Goal: Transaction & Acquisition: Subscribe to service/newsletter

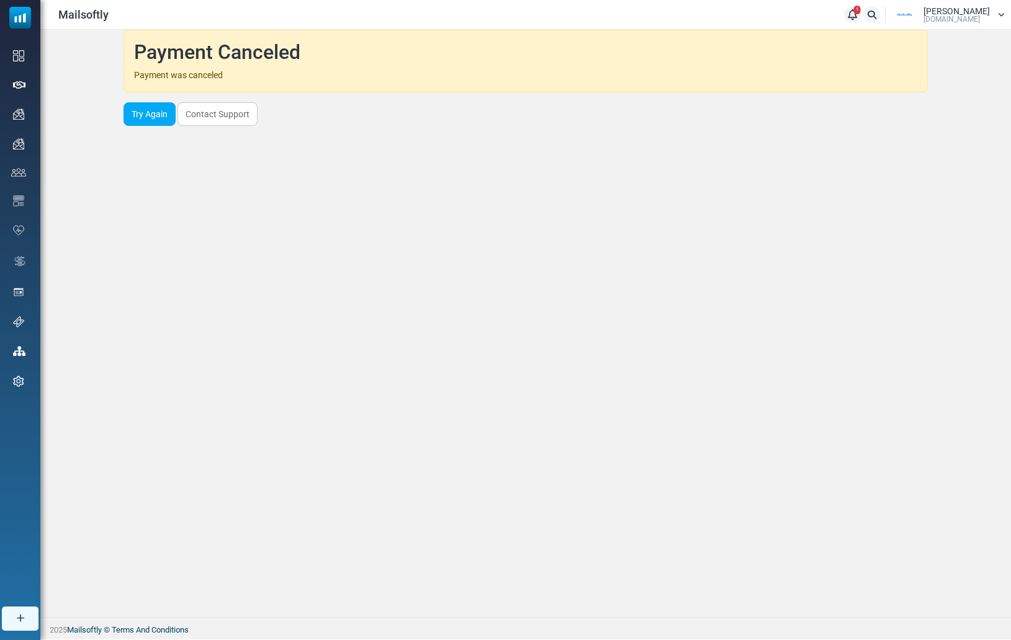
click at [861, 8] on span "1" at bounding box center [857, 10] width 7 height 9
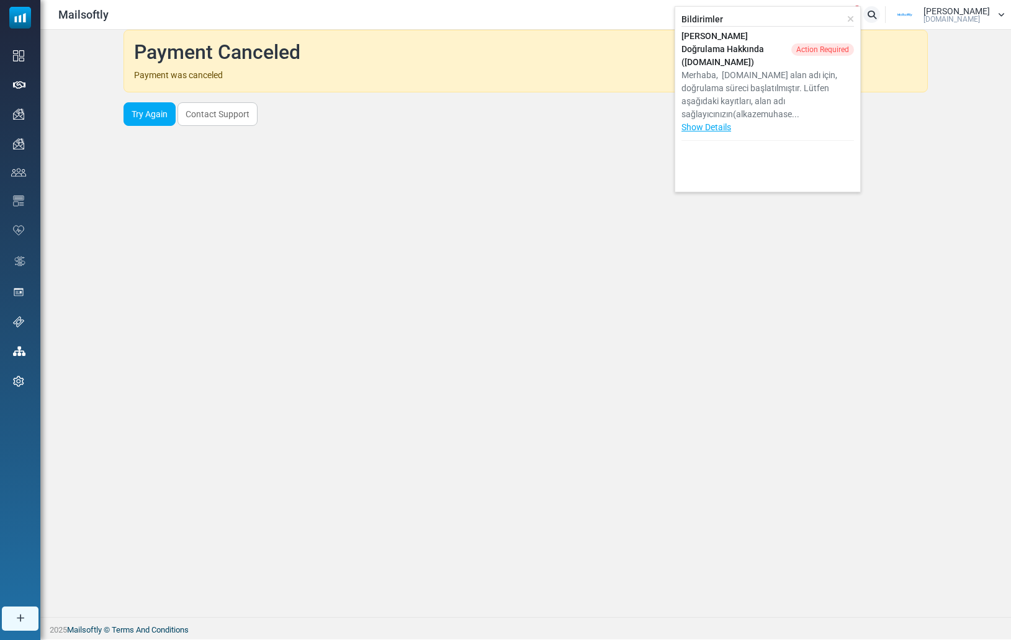
click at [854, 20] on icon at bounding box center [850, 19] width 7 height 9
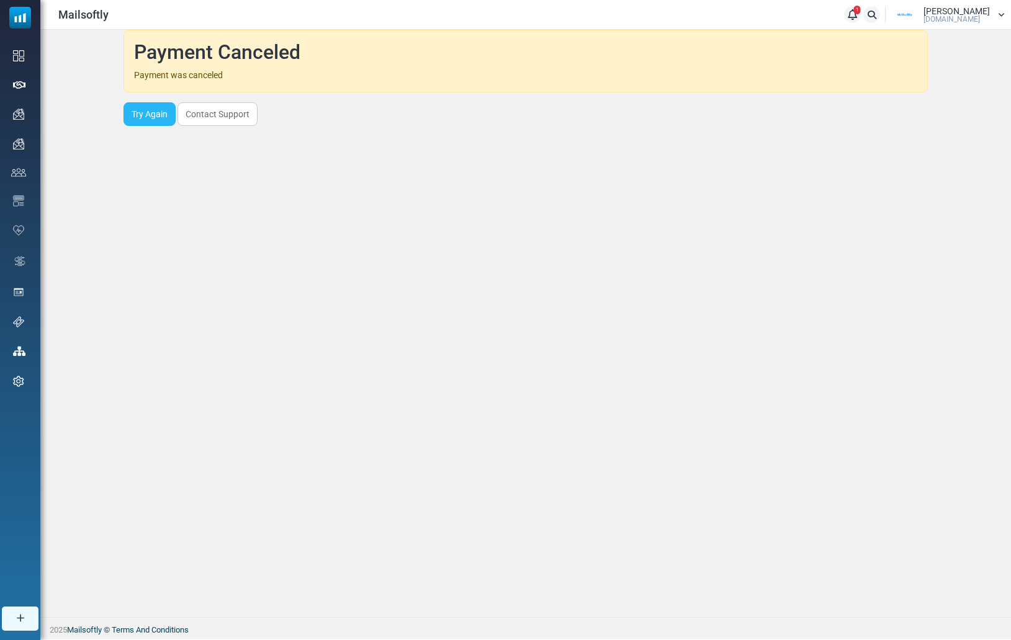
click at [156, 113] on link "Try Again" at bounding box center [149, 114] width 52 height 24
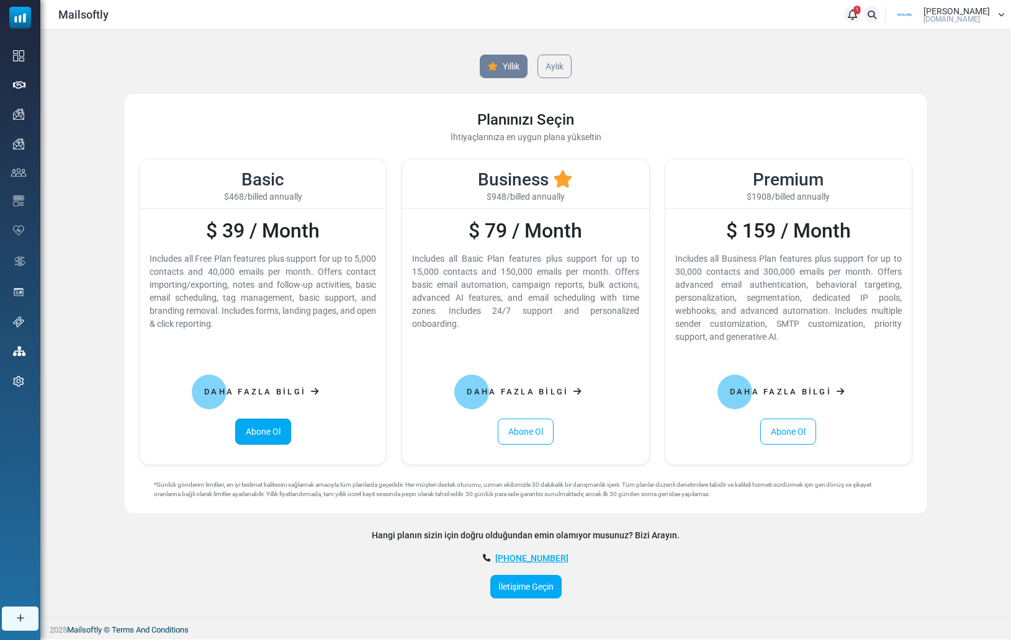
click at [257, 441] on link "Abone Ol" at bounding box center [263, 432] width 56 height 26
